Goal: Find specific page/section: Find specific page/section

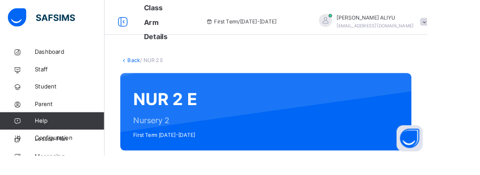
click at [147, 67] on link "Back" at bounding box center [150, 67] width 14 height 7
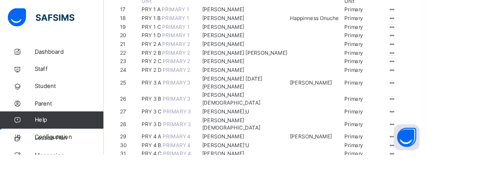
scroll to position [329, 0]
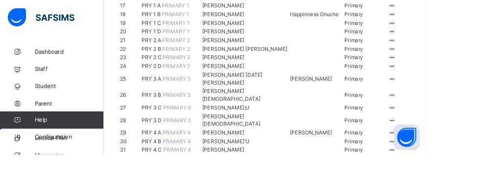
click at [0, 0] on ul "View Class Assign form Teacher" at bounding box center [0, 0] width 0 height 0
click at [0, 0] on div "View Class" at bounding box center [0, 0] width 0 height 0
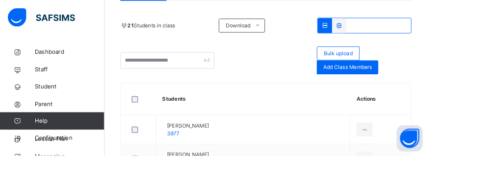
scroll to position [81, 0]
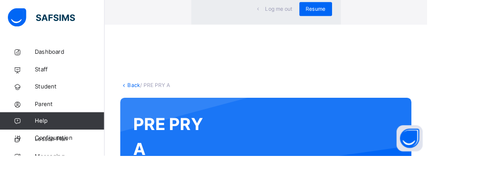
click at [336, 18] on div "Resume" at bounding box center [354, 10] width 37 height 16
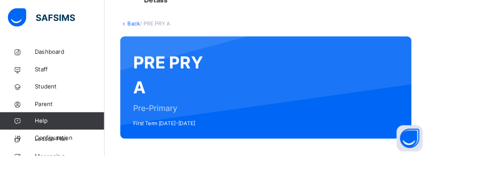
scroll to position [0, 0]
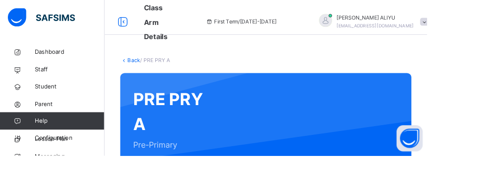
click at [149, 68] on link "Back" at bounding box center [150, 67] width 14 height 7
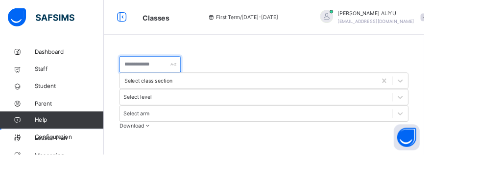
click at [150, 70] on input "text" at bounding box center [169, 73] width 69 height 19
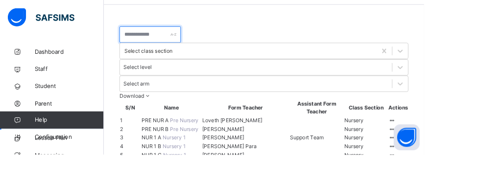
scroll to position [149, 0]
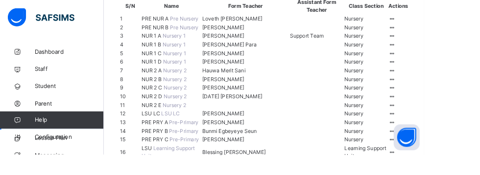
click at [439, 54] on icon at bounding box center [443, 50] width 8 height 7
click at [0, 0] on ul "View Class Assign form Teacher" at bounding box center [0, 0] width 0 height 0
click at [0, 0] on div "View Class" at bounding box center [0, 0] width 0 height 0
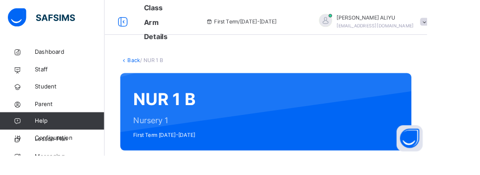
click at [144, 68] on link "Back" at bounding box center [150, 67] width 14 height 7
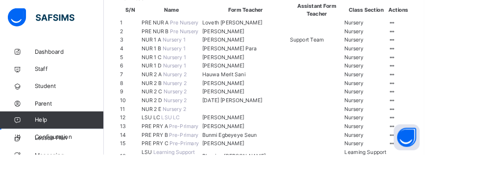
scroll to position [154, 0]
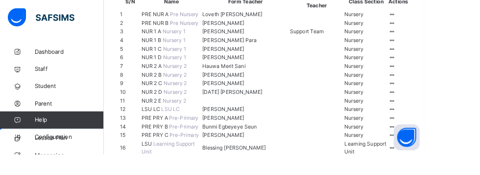
click at [442, 69] on icon at bounding box center [443, 64] width 8 height 7
click at [0, 0] on div "View Class" at bounding box center [0, 0] width 0 height 0
